Goal: Information Seeking & Learning: Learn about a topic

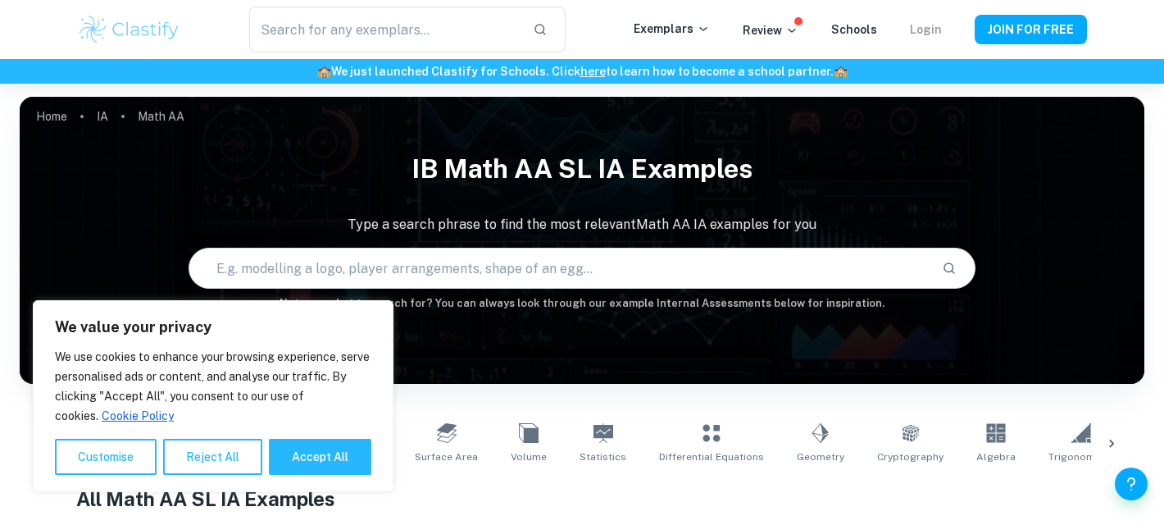
click at [935, 33] on link "Login" at bounding box center [926, 29] width 32 height 13
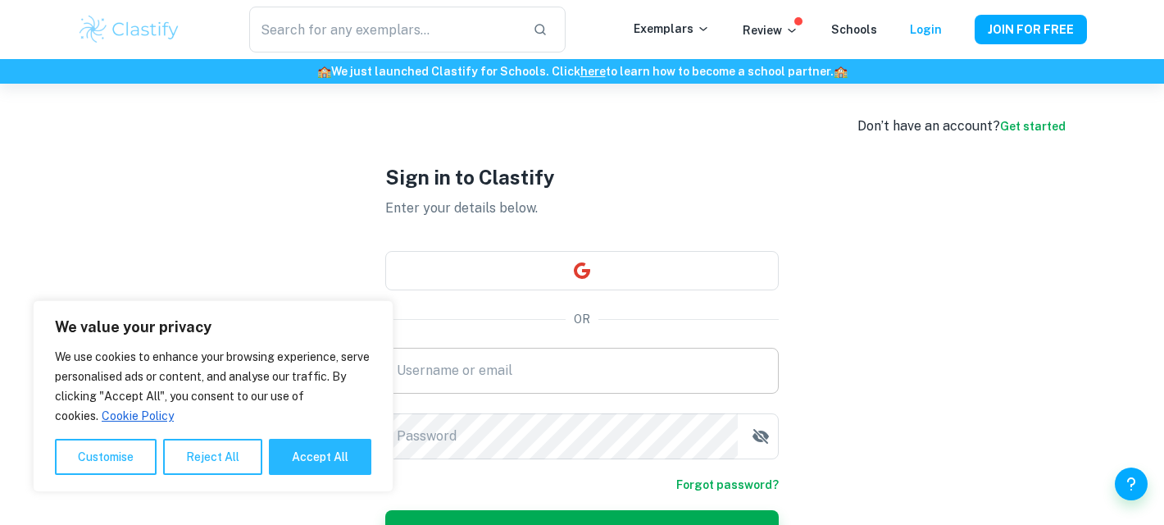
click at [576, 355] on input "Username or email" at bounding box center [582, 371] width 394 height 46
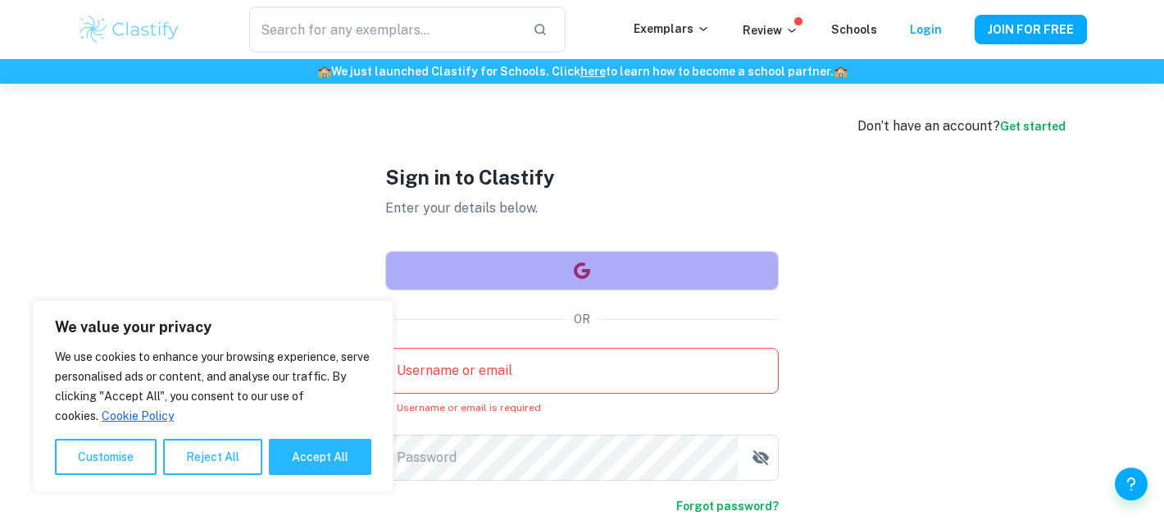
click at [610, 271] on button "button" at bounding box center [582, 270] width 394 height 39
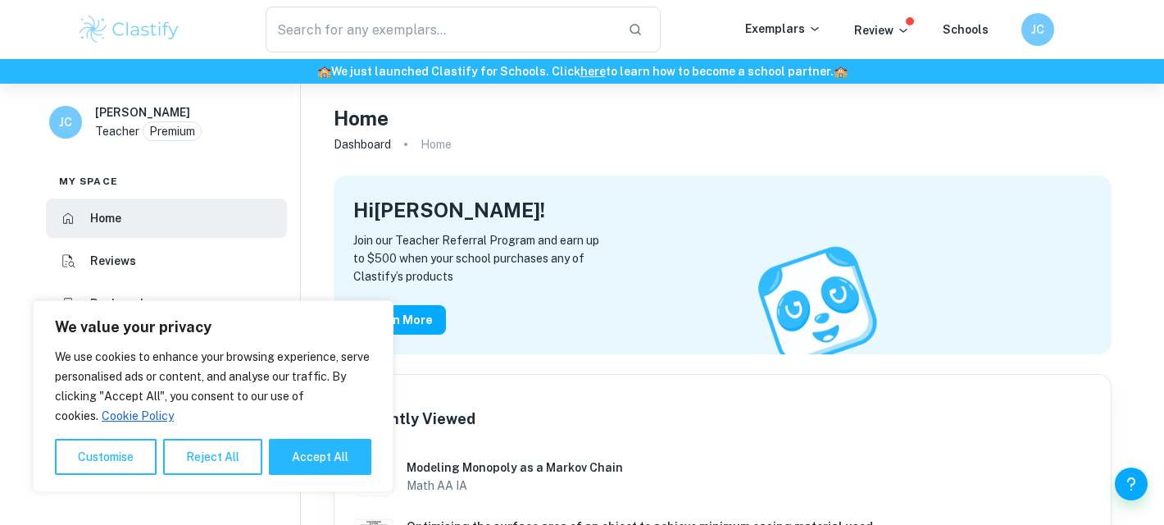
click at [536, 149] on ol "Dashboard Home" at bounding box center [723, 144] width 778 height 23
click at [299, 462] on button "Accept All" at bounding box center [320, 457] width 102 height 36
checkbox input "true"
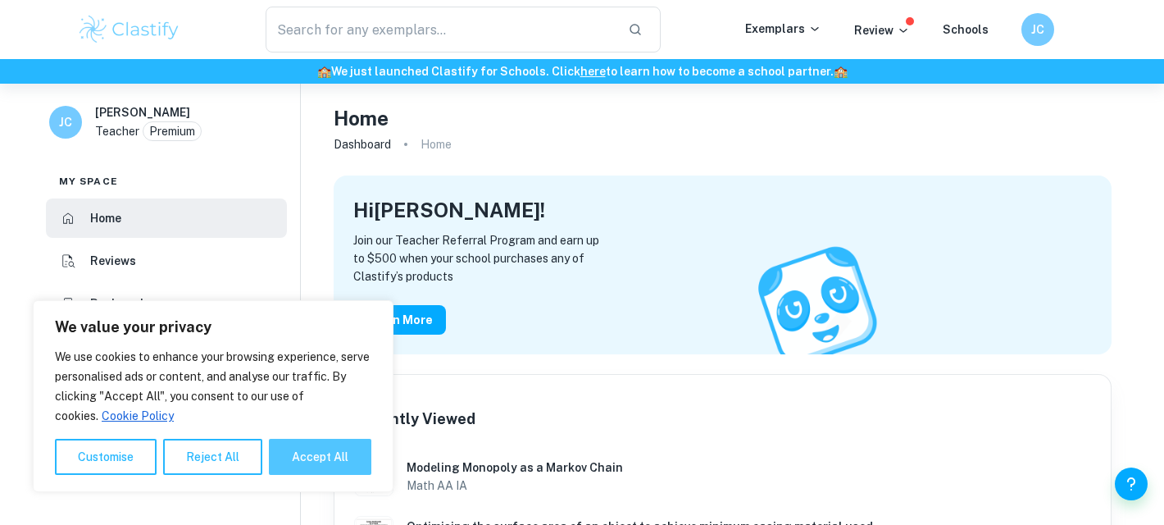
checkbox input "true"
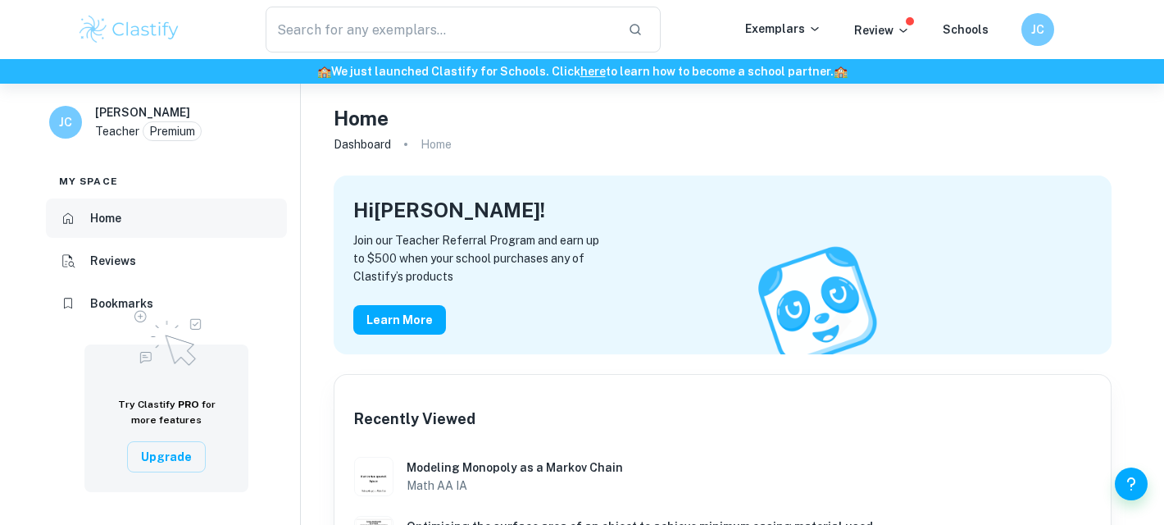
click at [131, 226] on li "Home" at bounding box center [166, 217] width 241 height 39
click at [813, 29] on icon at bounding box center [814, 28] width 13 height 13
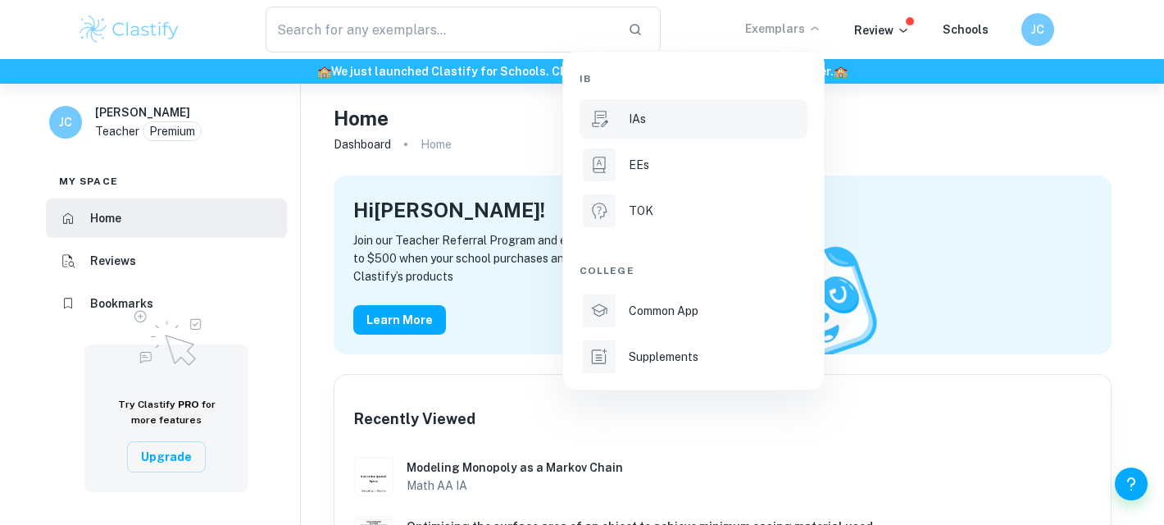
click at [644, 121] on p "IAs" at bounding box center [637, 119] width 17 height 18
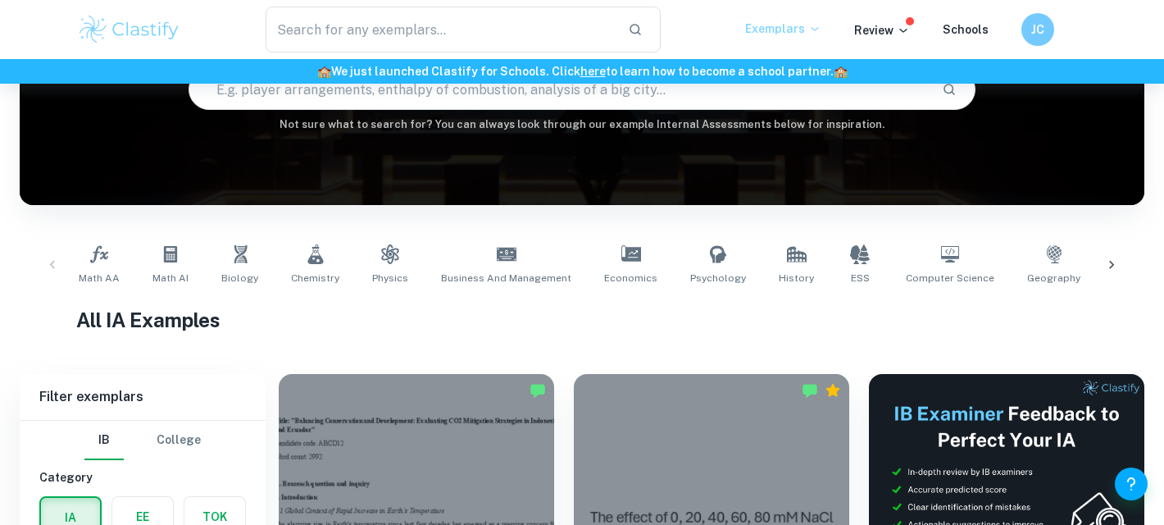
scroll to position [194, 0]
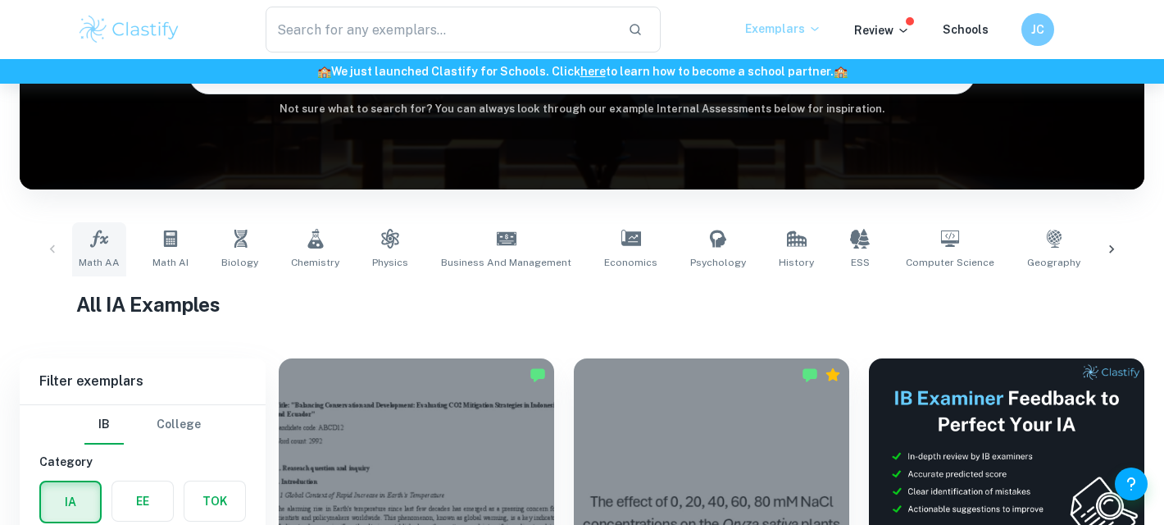
click at [100, 256] on span "Math AA" at bounding box center [99, 262] width 41 height 15
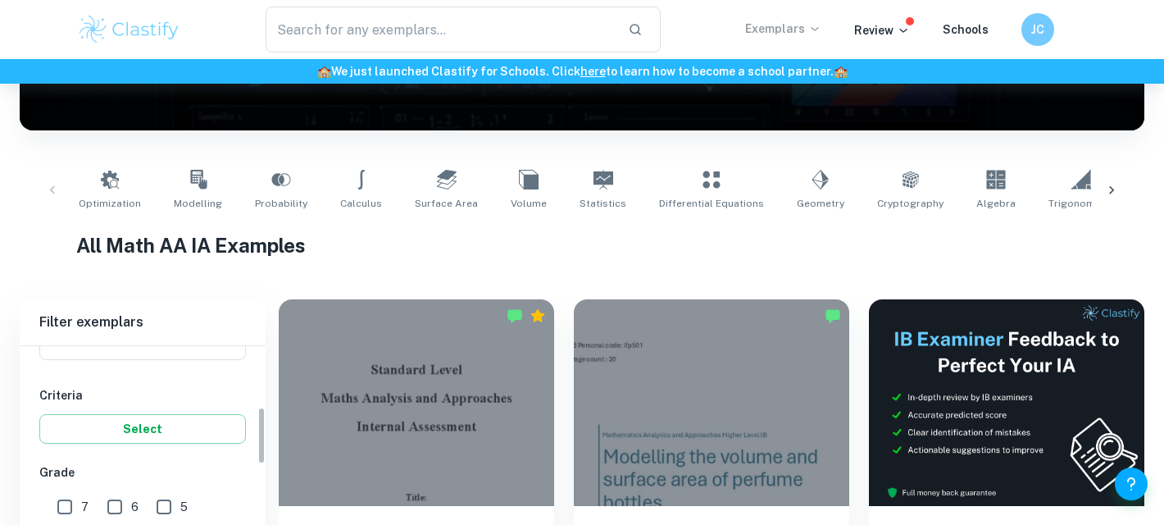
scroll to position [374, 0]
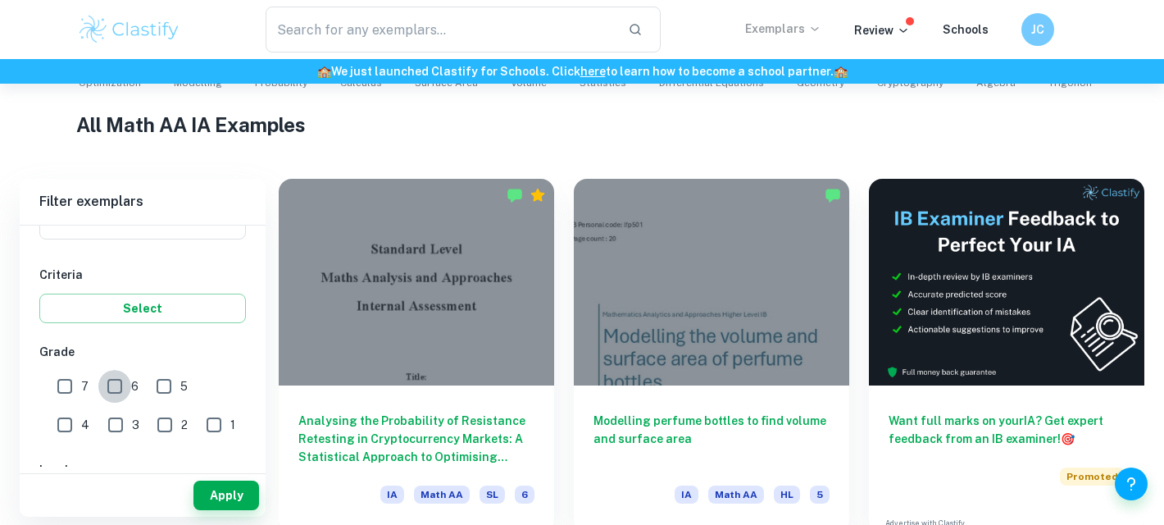
click at [114, 389] on input "6" at bounding box center [114, 386] width 33 height 33
checkbox input "true"
click at [61, 394] on input "7" at bounding box center [64, 386] width 33 height 33
checkbox input "true"
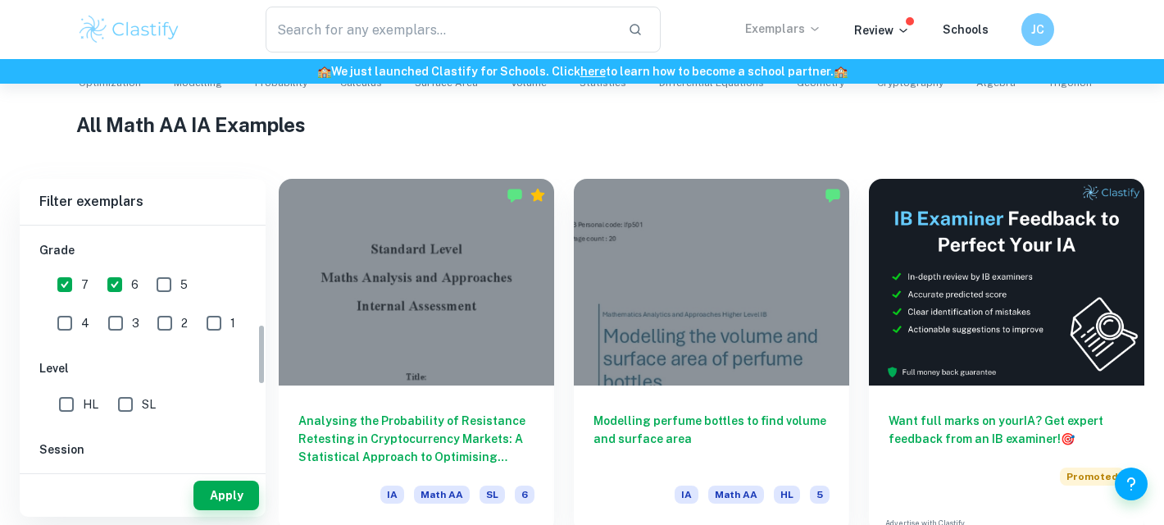
scroll to position [389, 0]
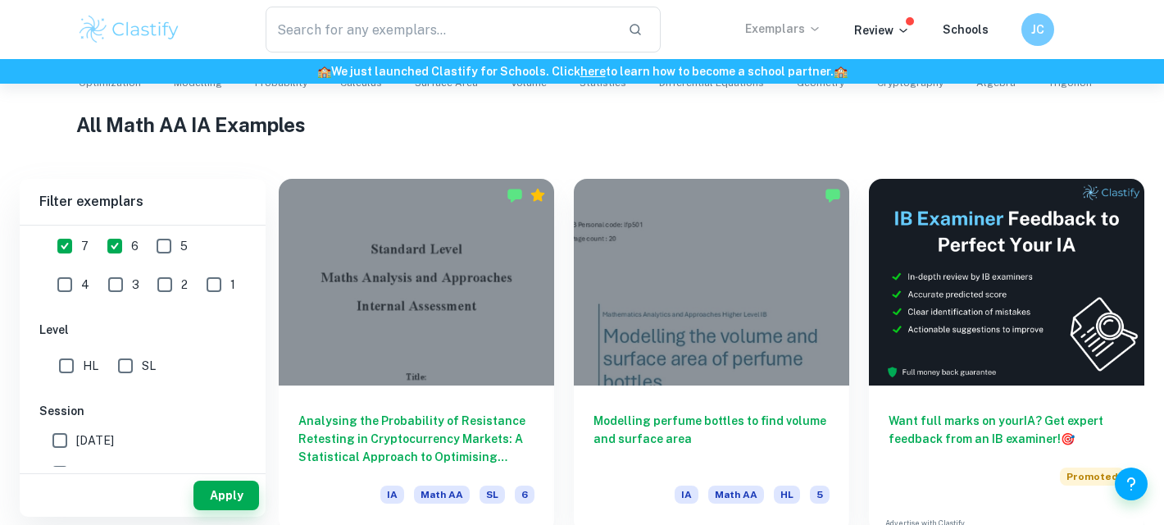
click at [123, 377] on input "SL" at bounding box center [125, 365] width 33 height 33
checkbox input "true"
click at [210, 502] on button "Apply" at bounding box center [227, 496] width 66 height 30
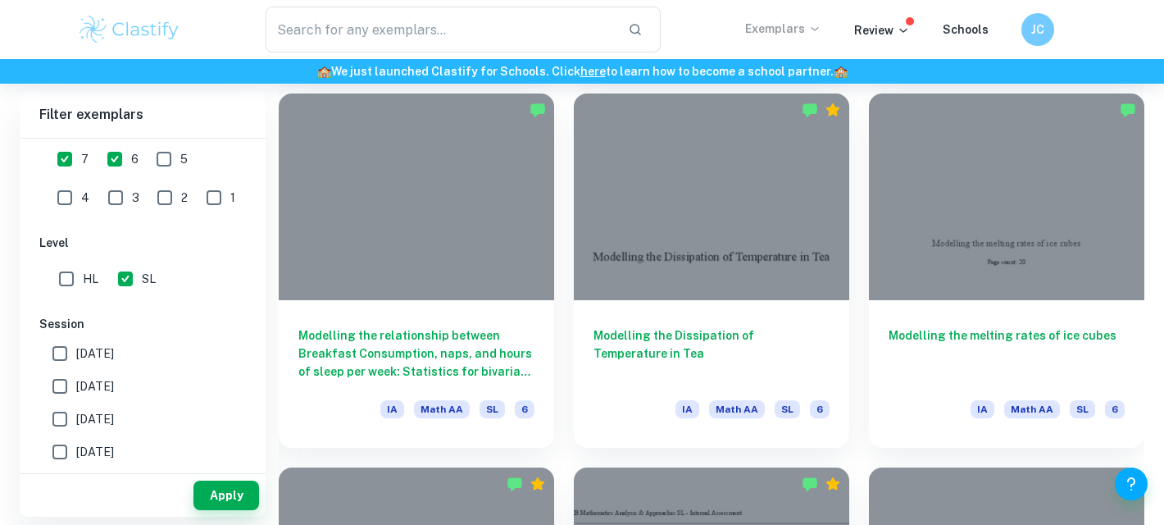
scroll to position [1214, 0]
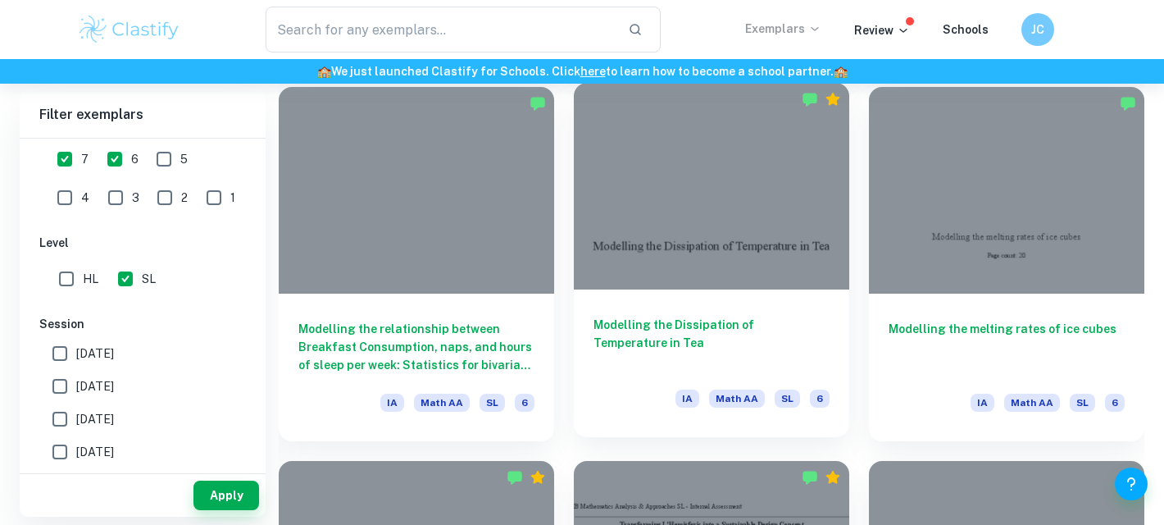
click at [631, 307] on div "Modelling the Dissipation of Temperature in Tea IA Math AA SL 6" at bounding box center [712, 363] width 276 height 148
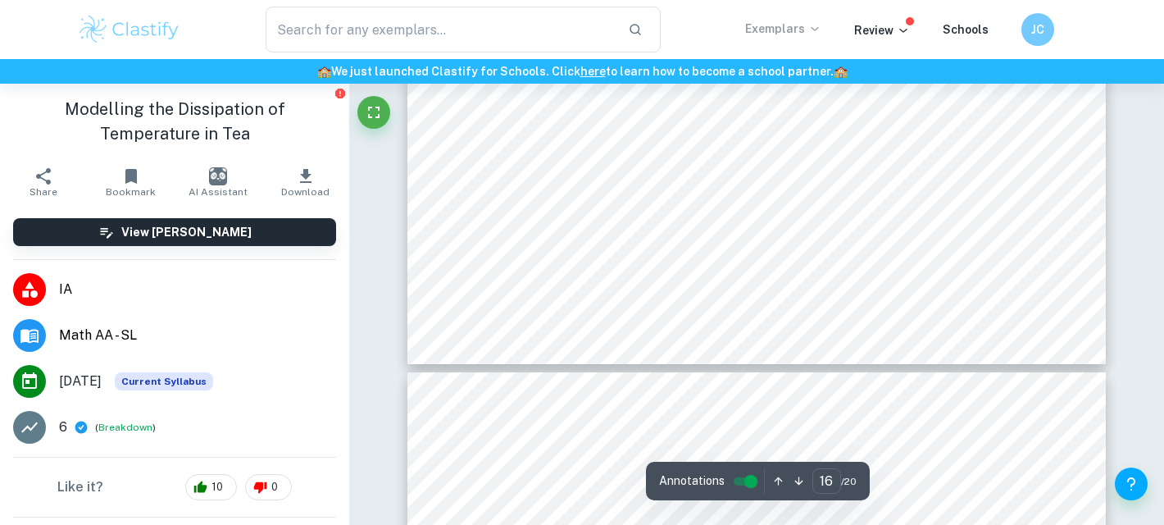
type input "17"
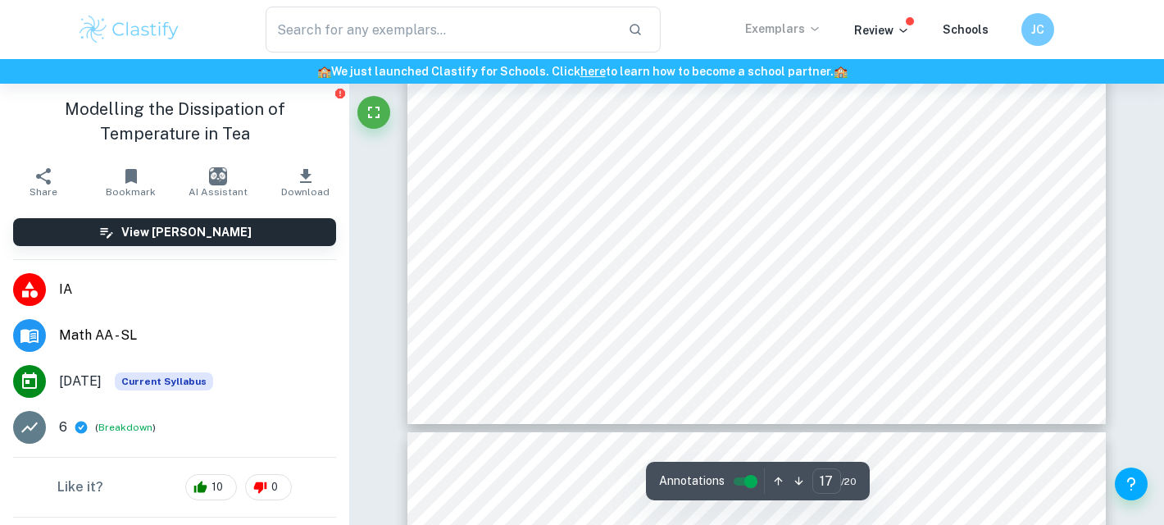
scroll to position [16697, 0]
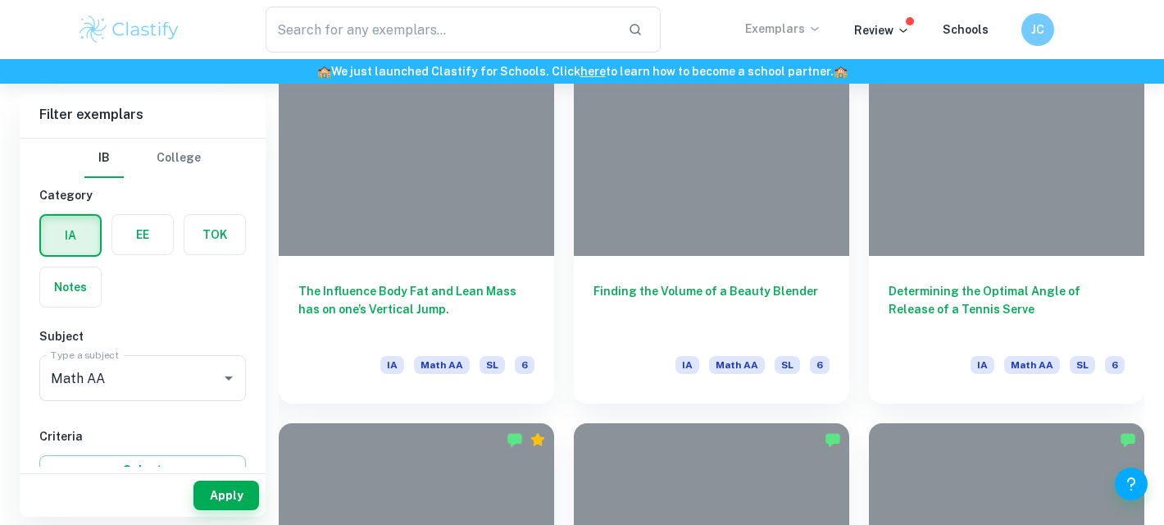
scroll to position [5851, 0]
